Goal: Find specific page/section: Find specific page/section

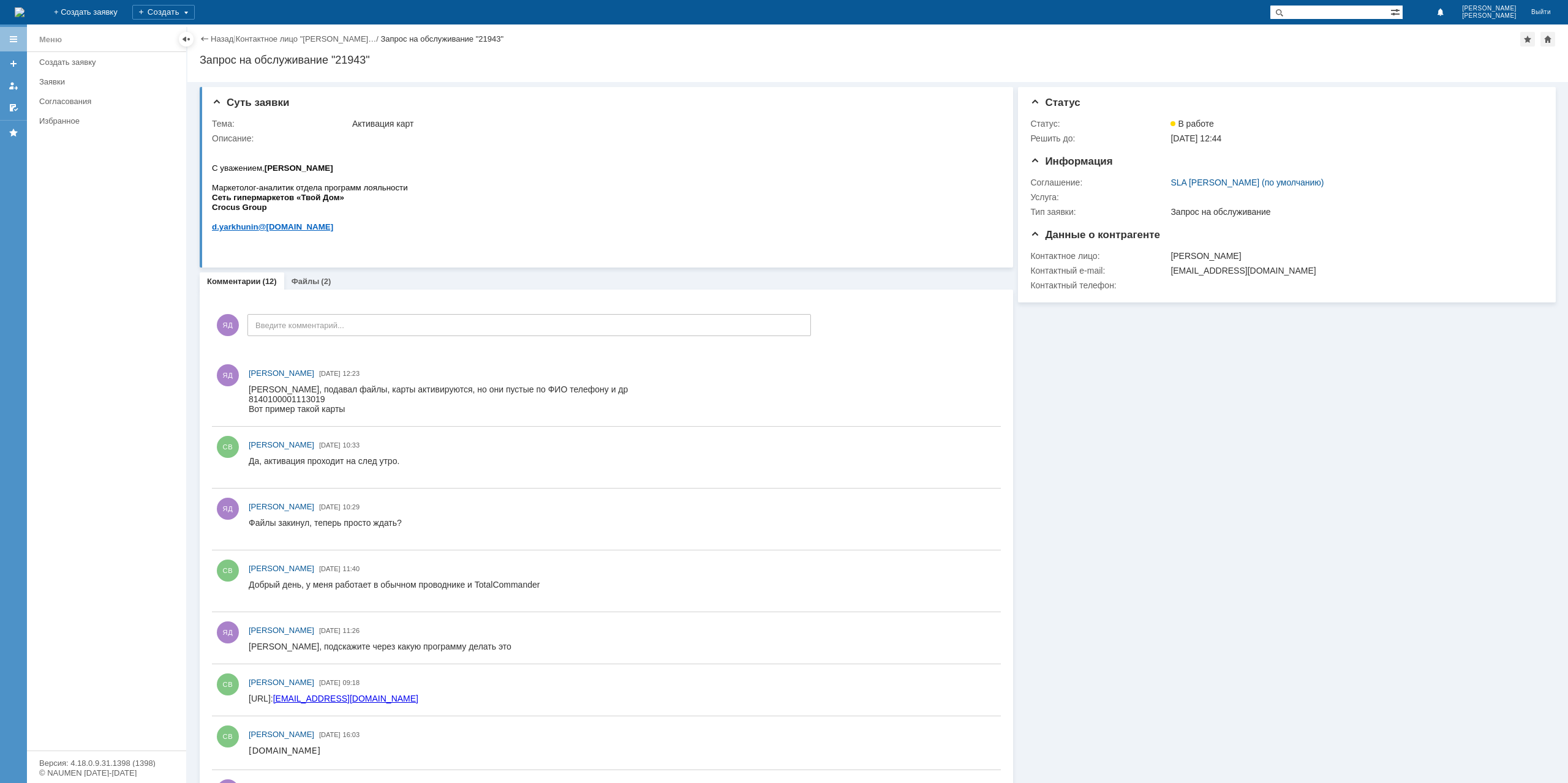
click at [207, 36] on div "Назад" at bounding box center [216, 39] width 34 height 9
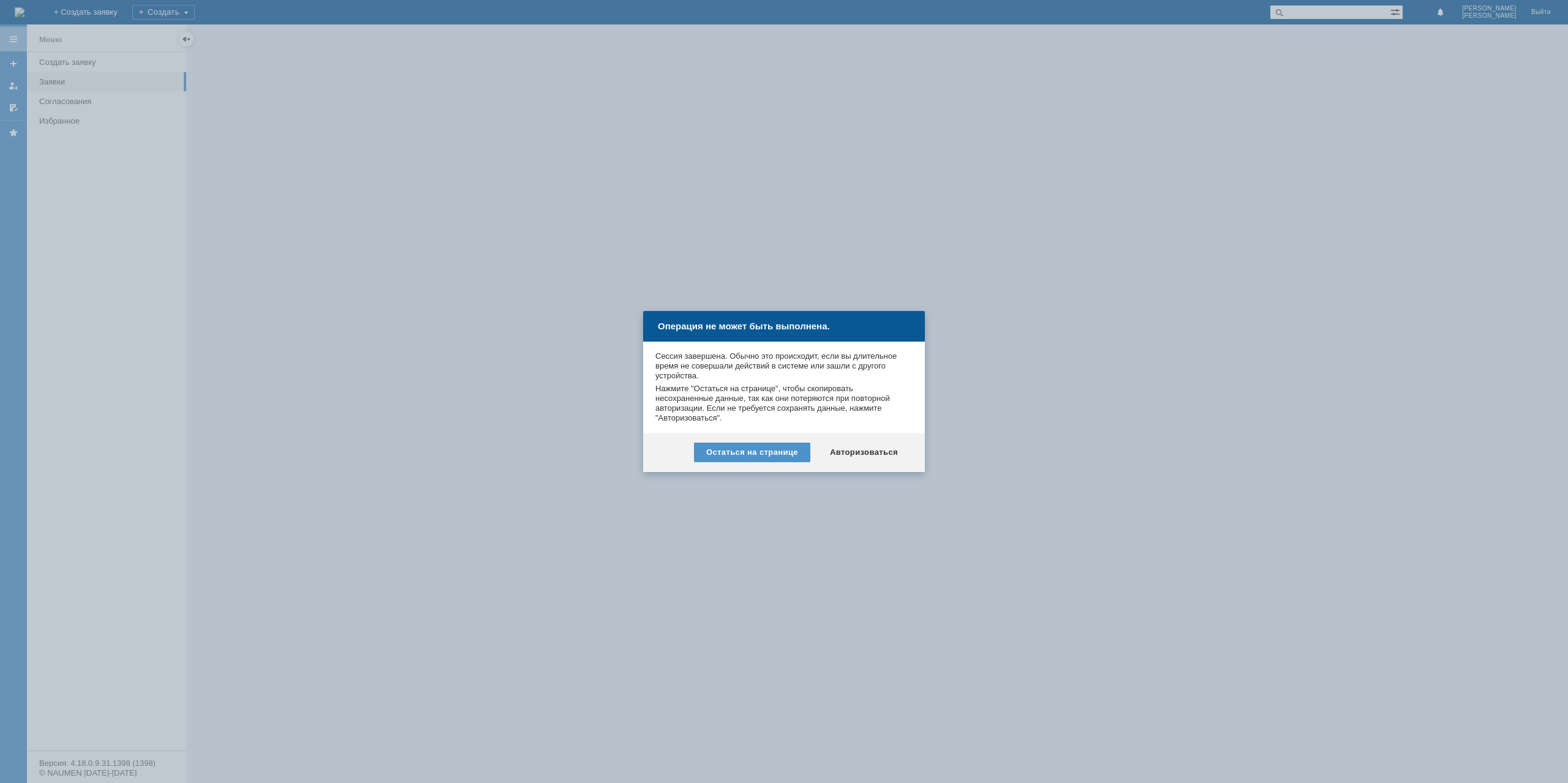
click at [891, 460] on div "Авторизоваться" at bounding box center [864, 452] width 93 height 20
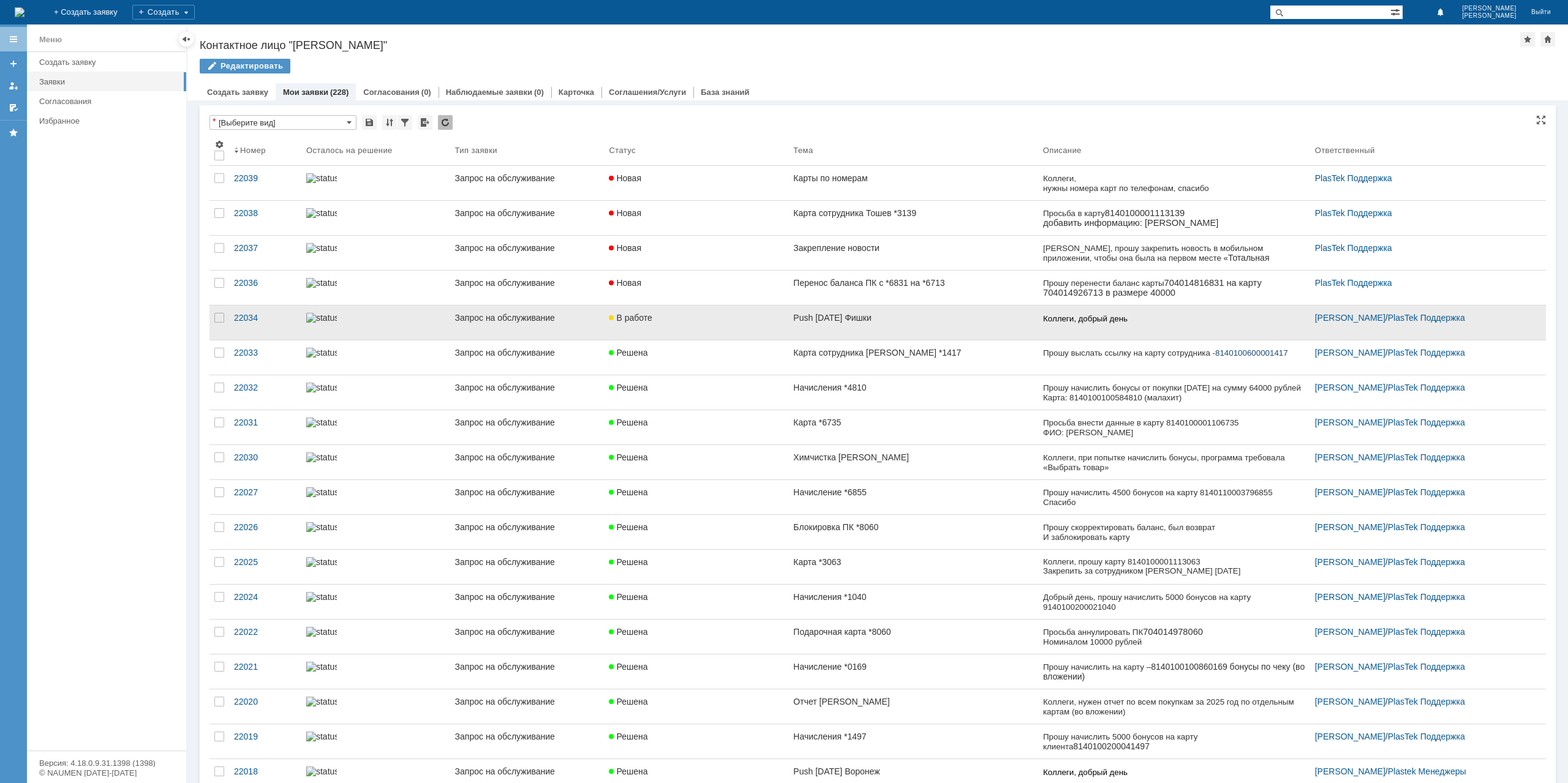
click at [916, 323] on link "Push 28.08.25 Фишки" at bounding box center [913, 323] width 249 height 34
